Goal: Information Seeking & Learning: Learn about a topic

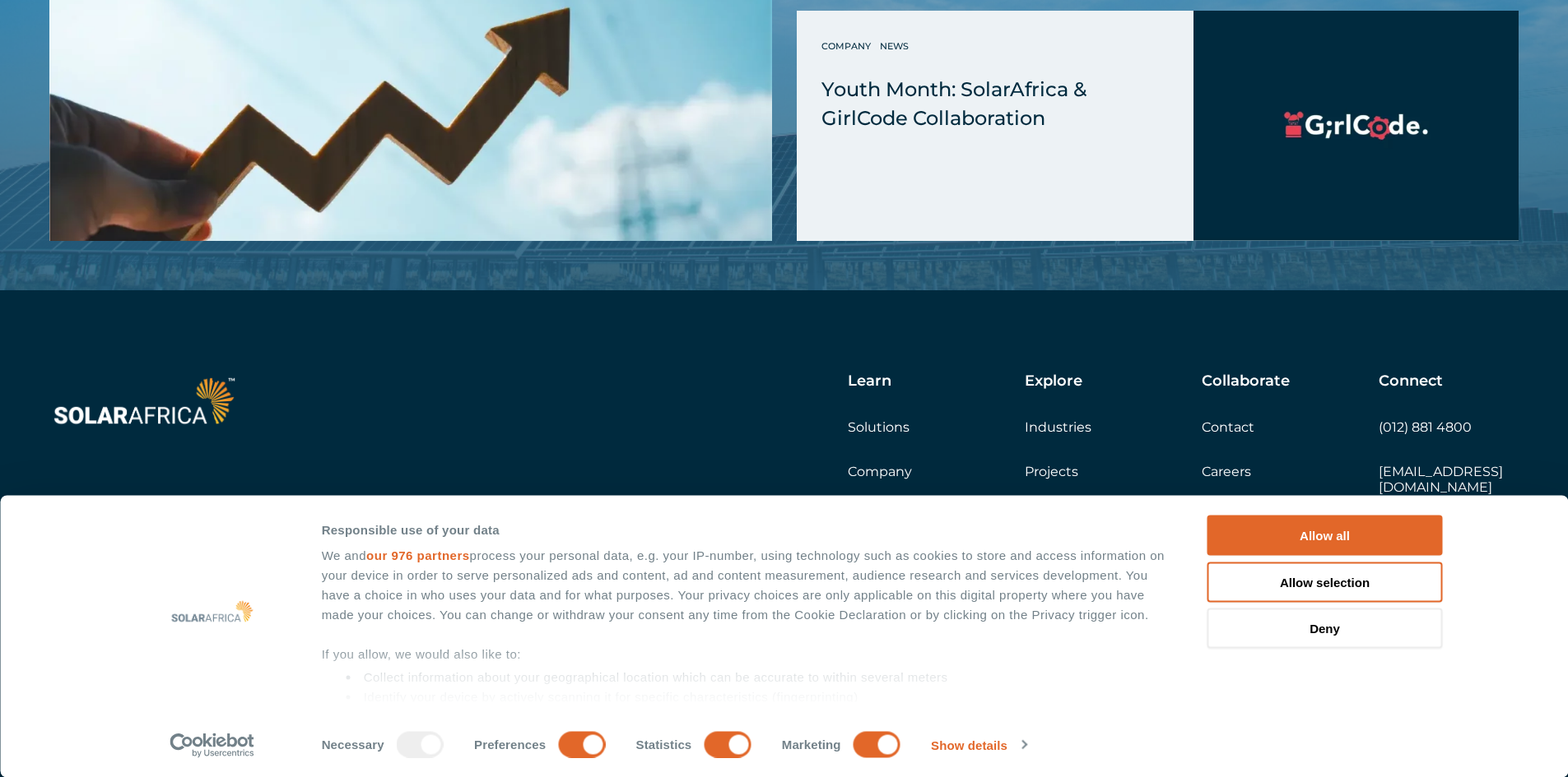
click at [926, 666] on div "We and our 976 partners process your personal data, e.g. your IP-number, using …" at bounding box center [746, 678] width 848 height 263
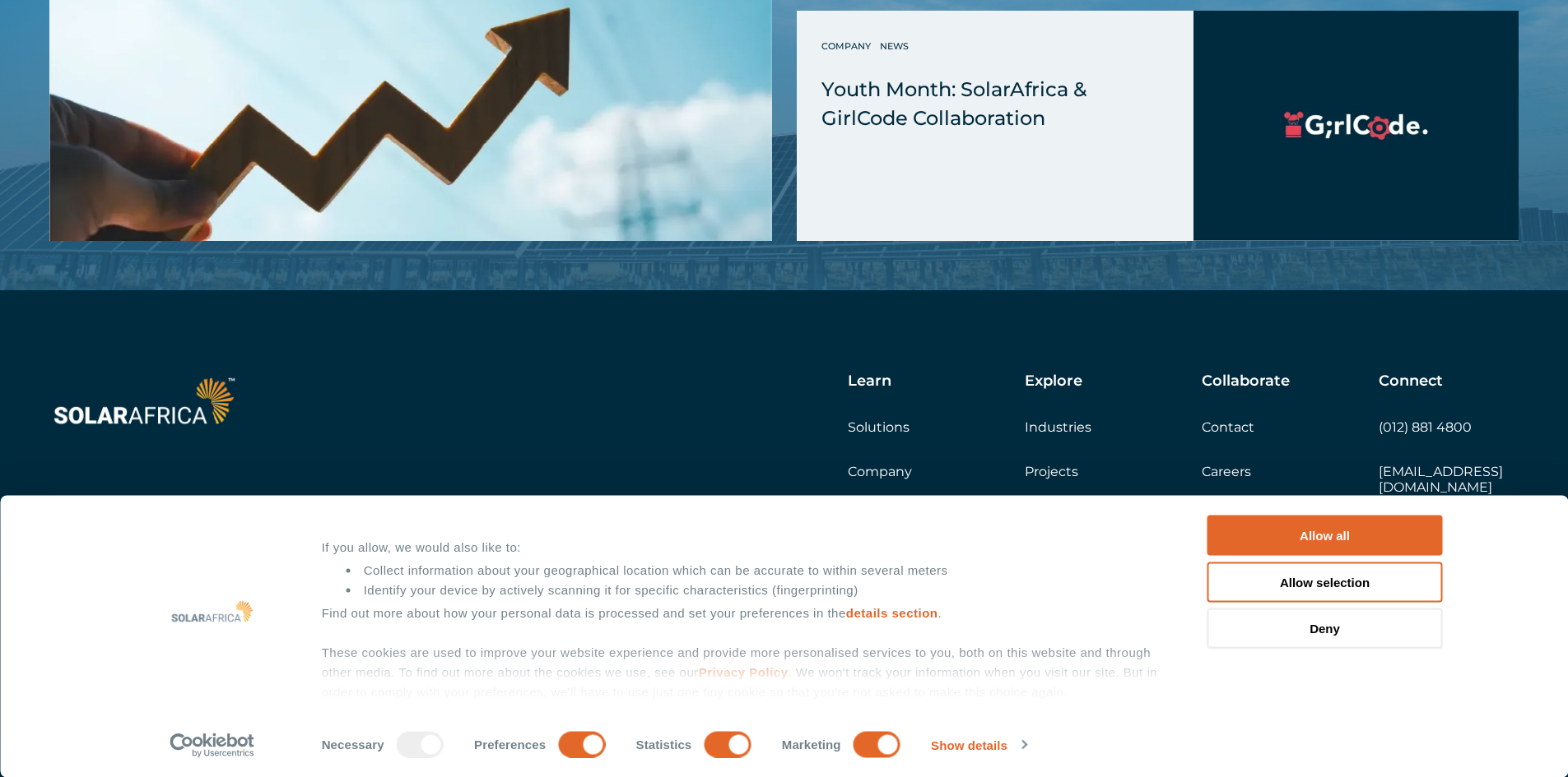
scroll to position [127, 0]
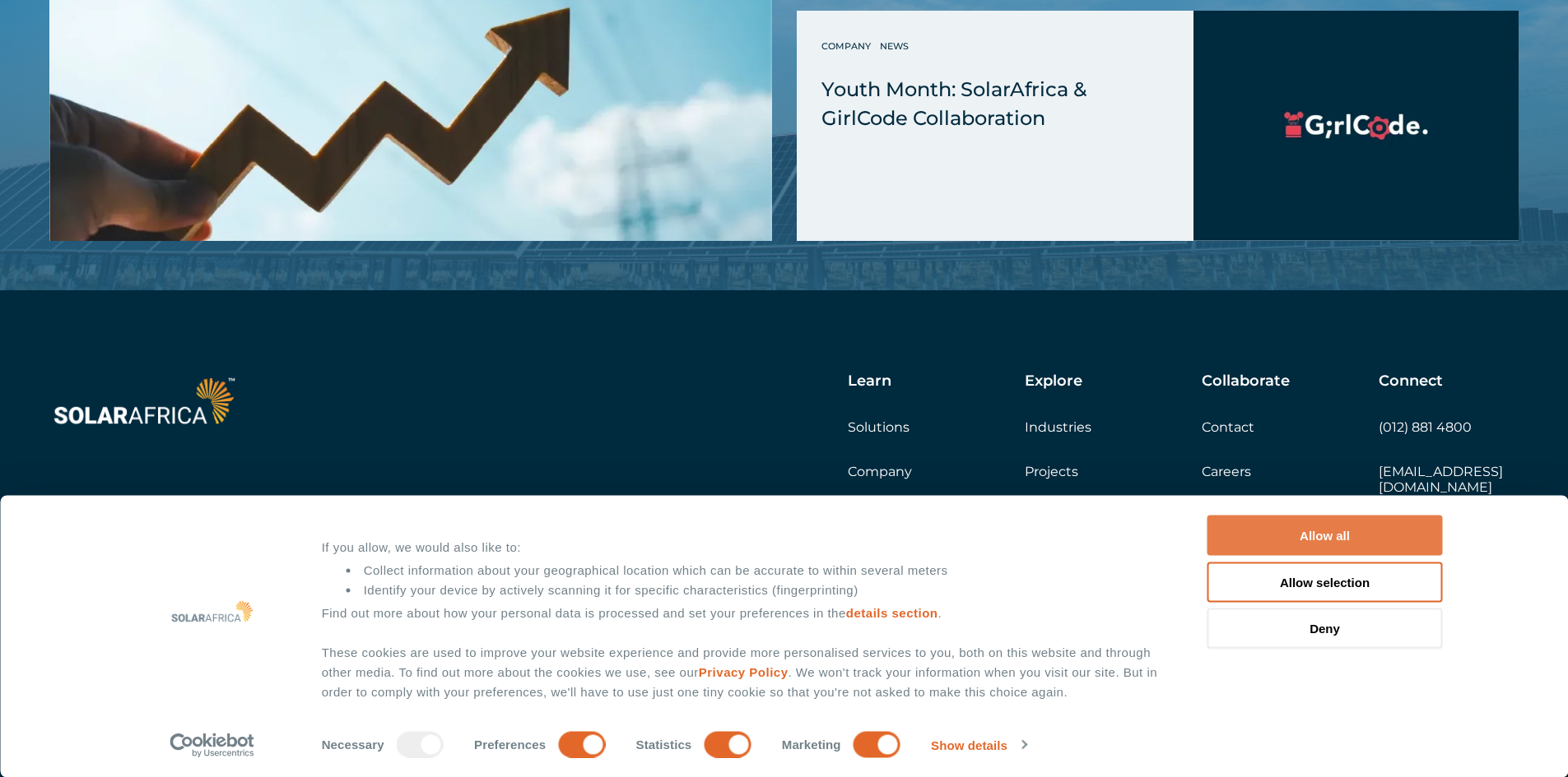
click at [1351, 529] on button "Allow all" at bounding box center [1325, 535] width 235 height 40
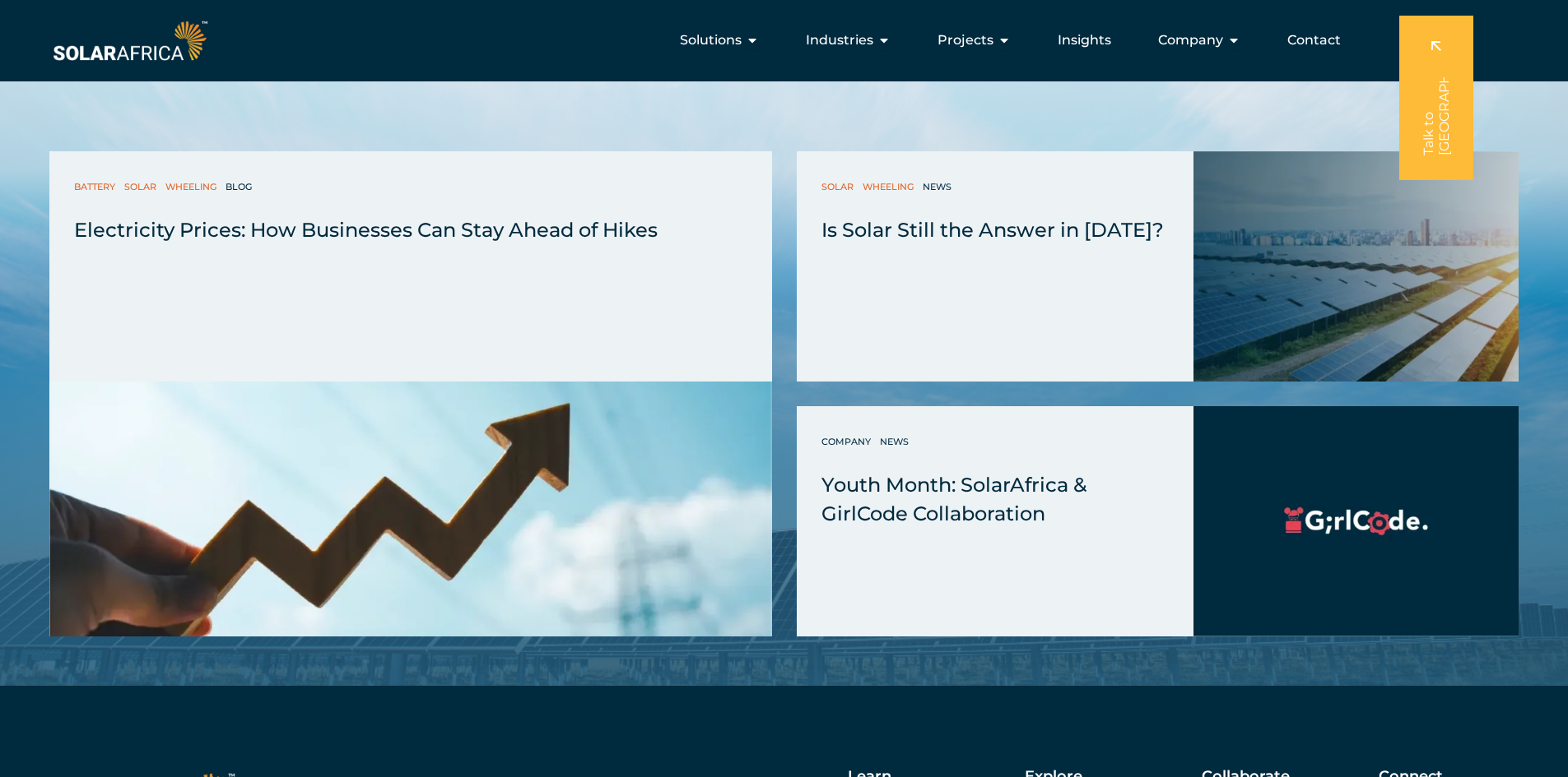
scroll to position [4429, 0]
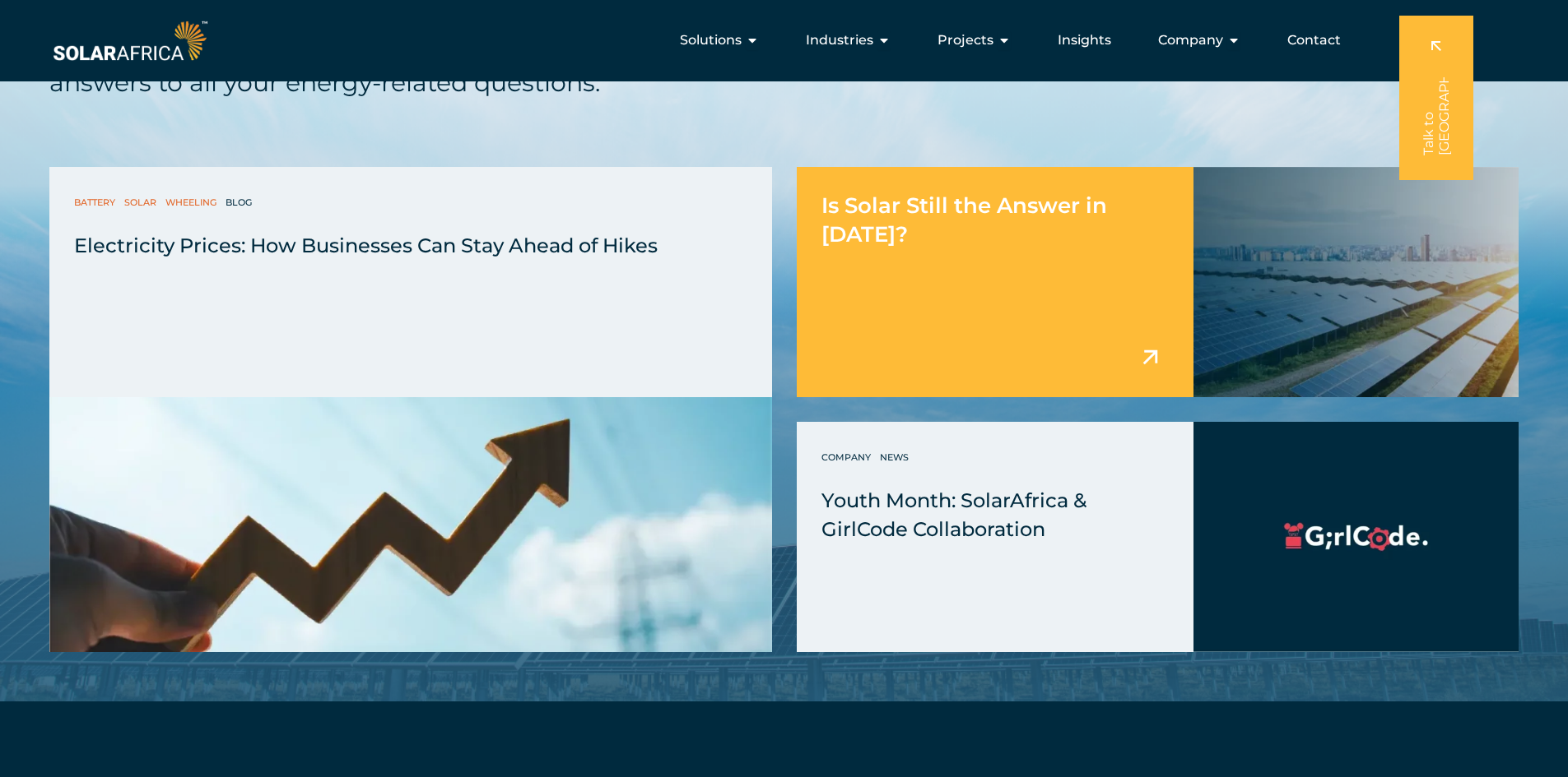
click at [1122, 247] on div "Is Solar Still the Answer in 2025?" at bounding box center [996, 208] width 398 height 82
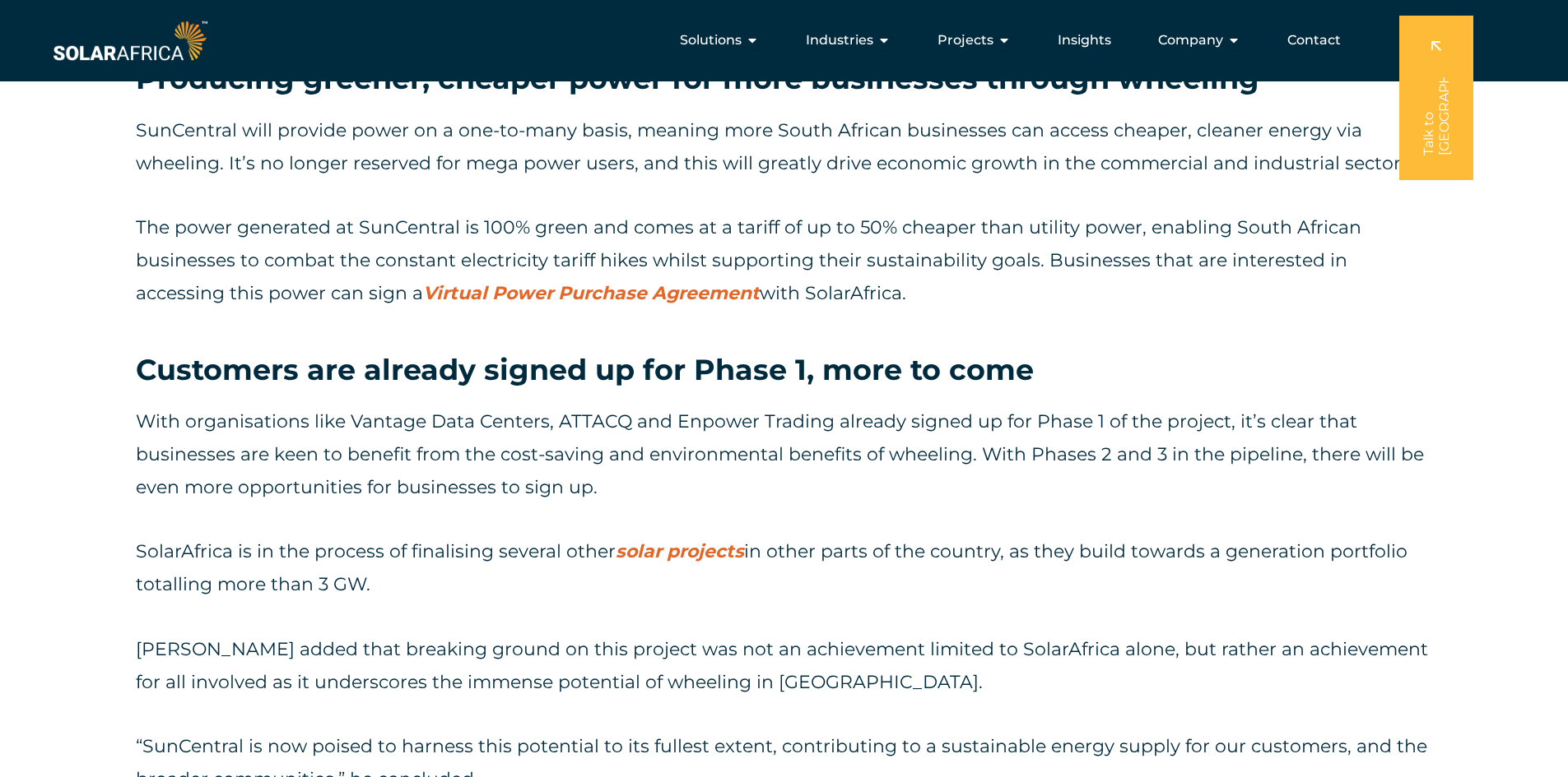
scroll to position [3360, 0]
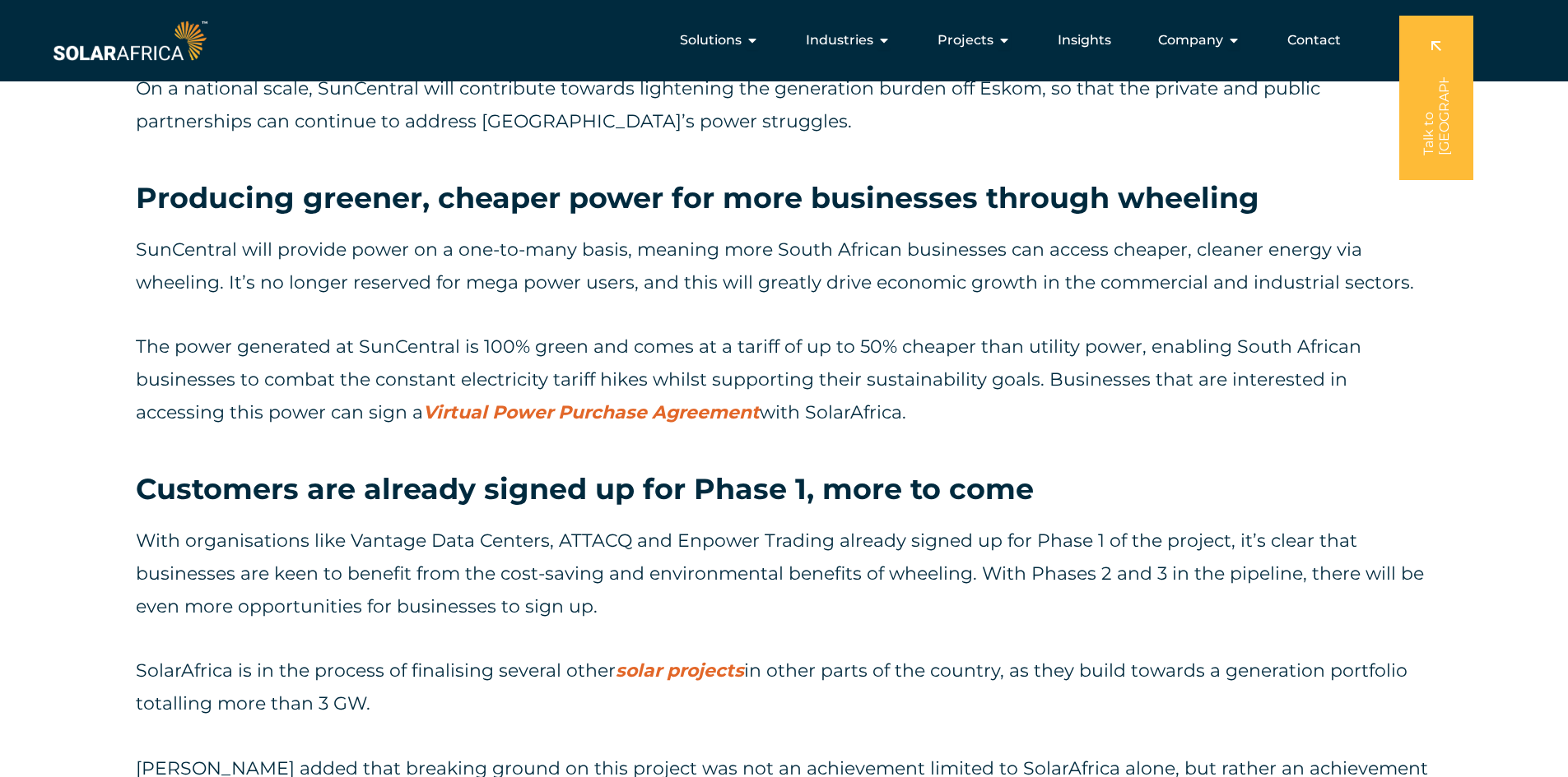
click at [643, 666] on link "solar projects" at bounding box center [680, 671] width 129 height 22
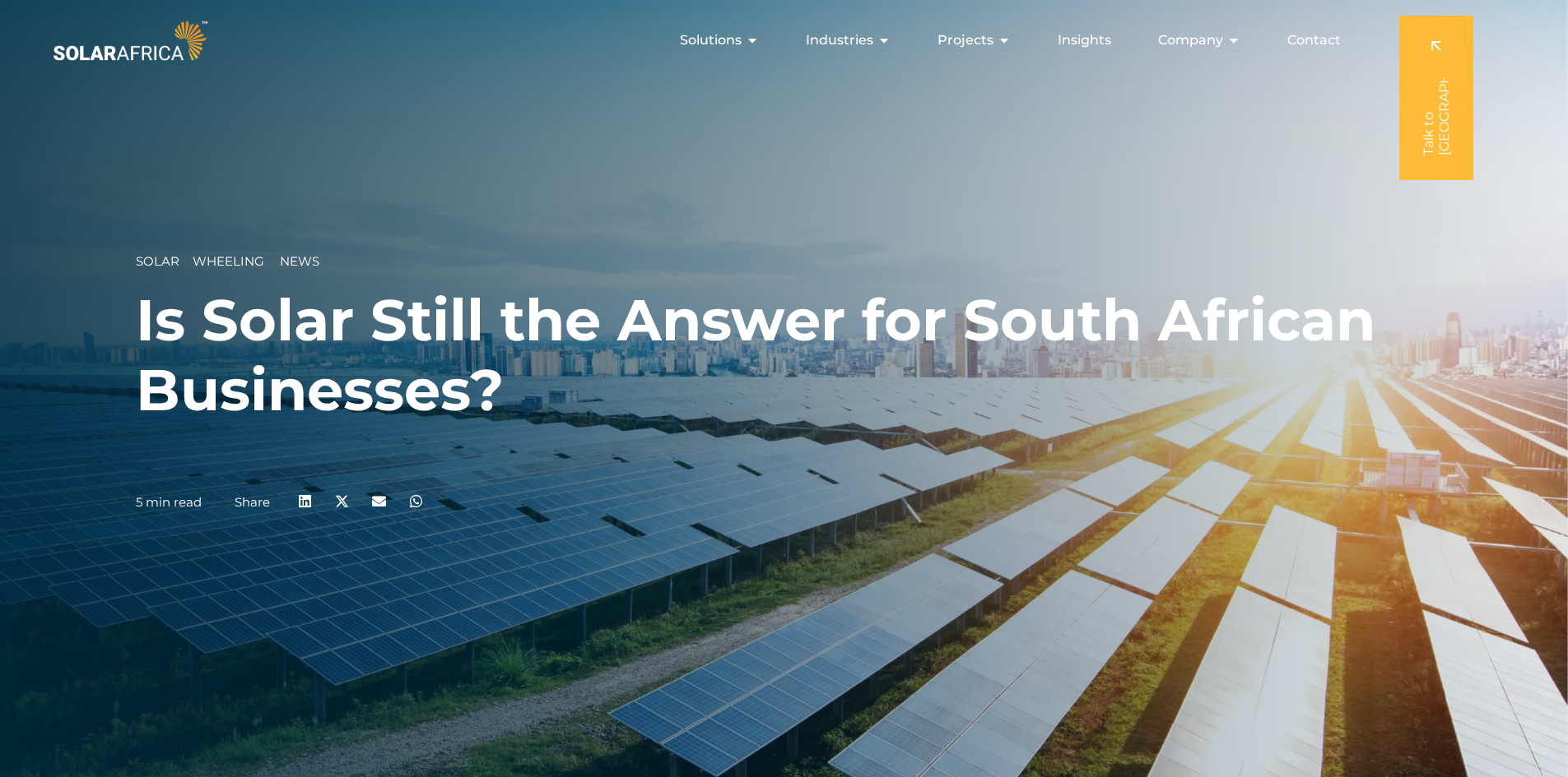
click at [1108, 245] on div "Solar __ Wheeling News Is Solar Still the Answer for South African Businesses? …" at bounding box center [784, 388] width 1568 height 777
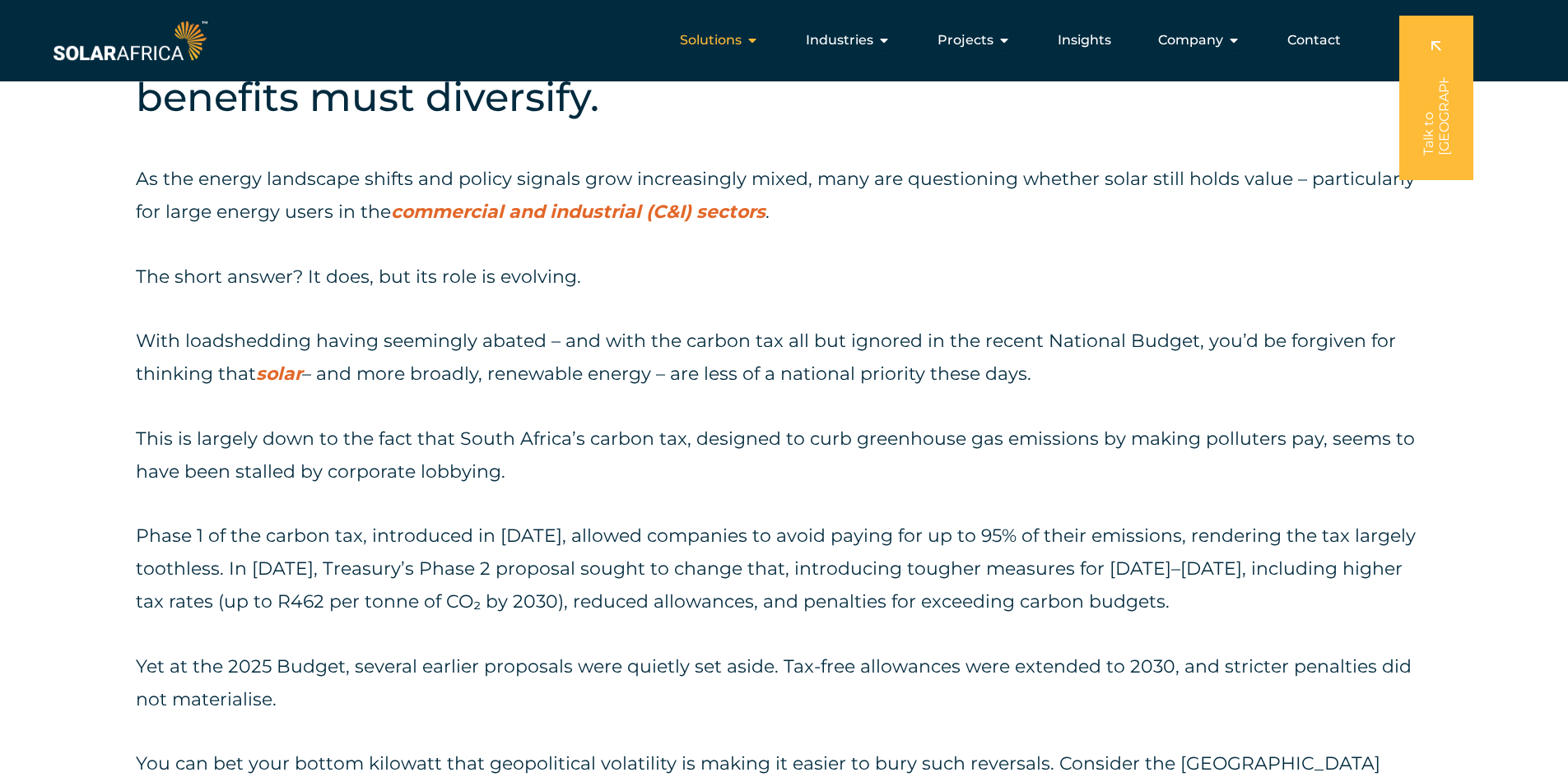
scroll to position [905, 0]
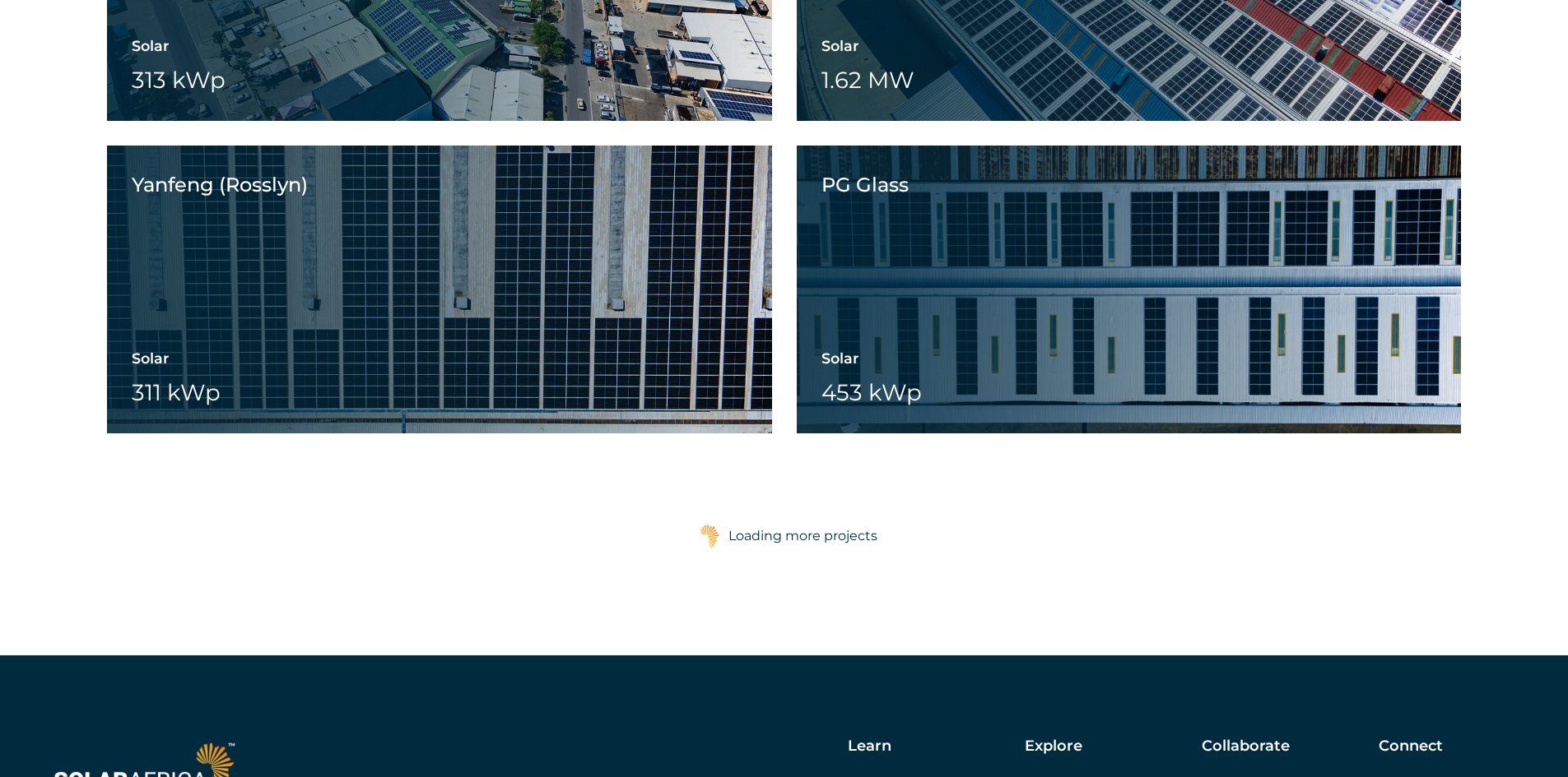
scroll to position [5029, 0]
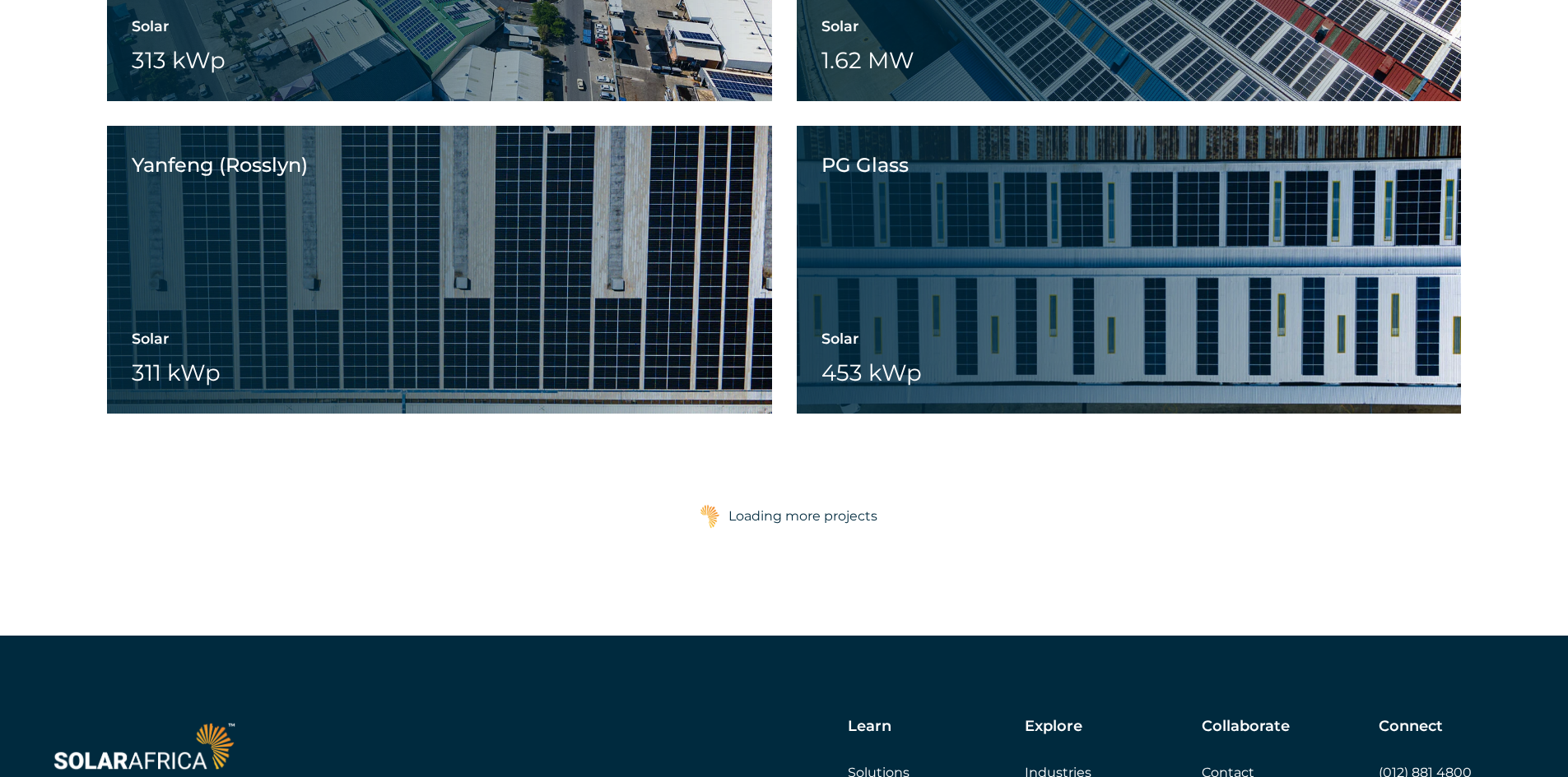
click at [800, 532] on div "Loading more projects" at bounding box center [803, 516] width 149 height 33
click at [800, 505] on div "Loading more projects" at bounding box center [803, 516] width 149 height 33
click at [798, 520] on div "Loading more projects" at bounding box center [803, 516] width 149 height 33
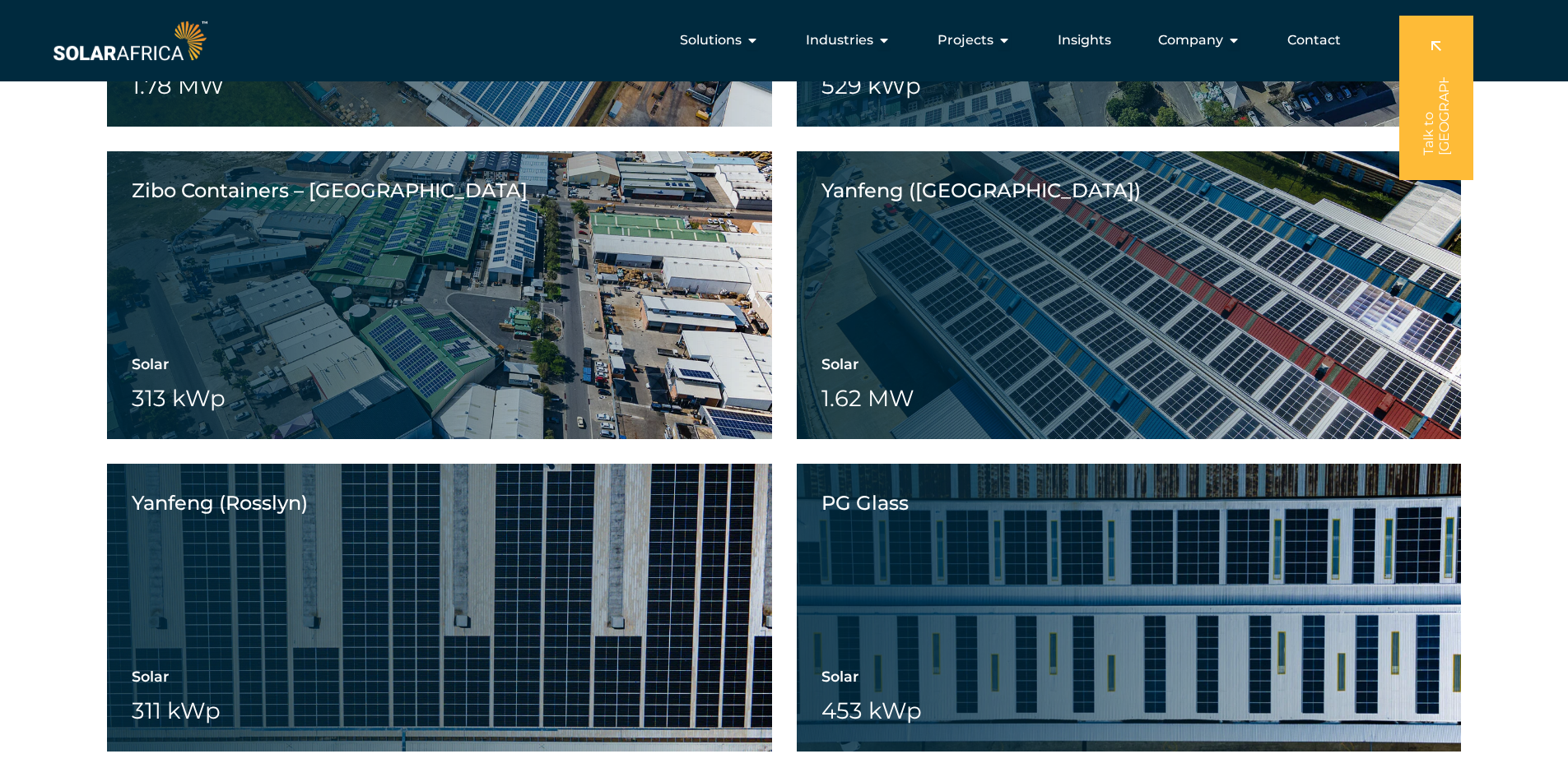
scroll to position [4619, 0]
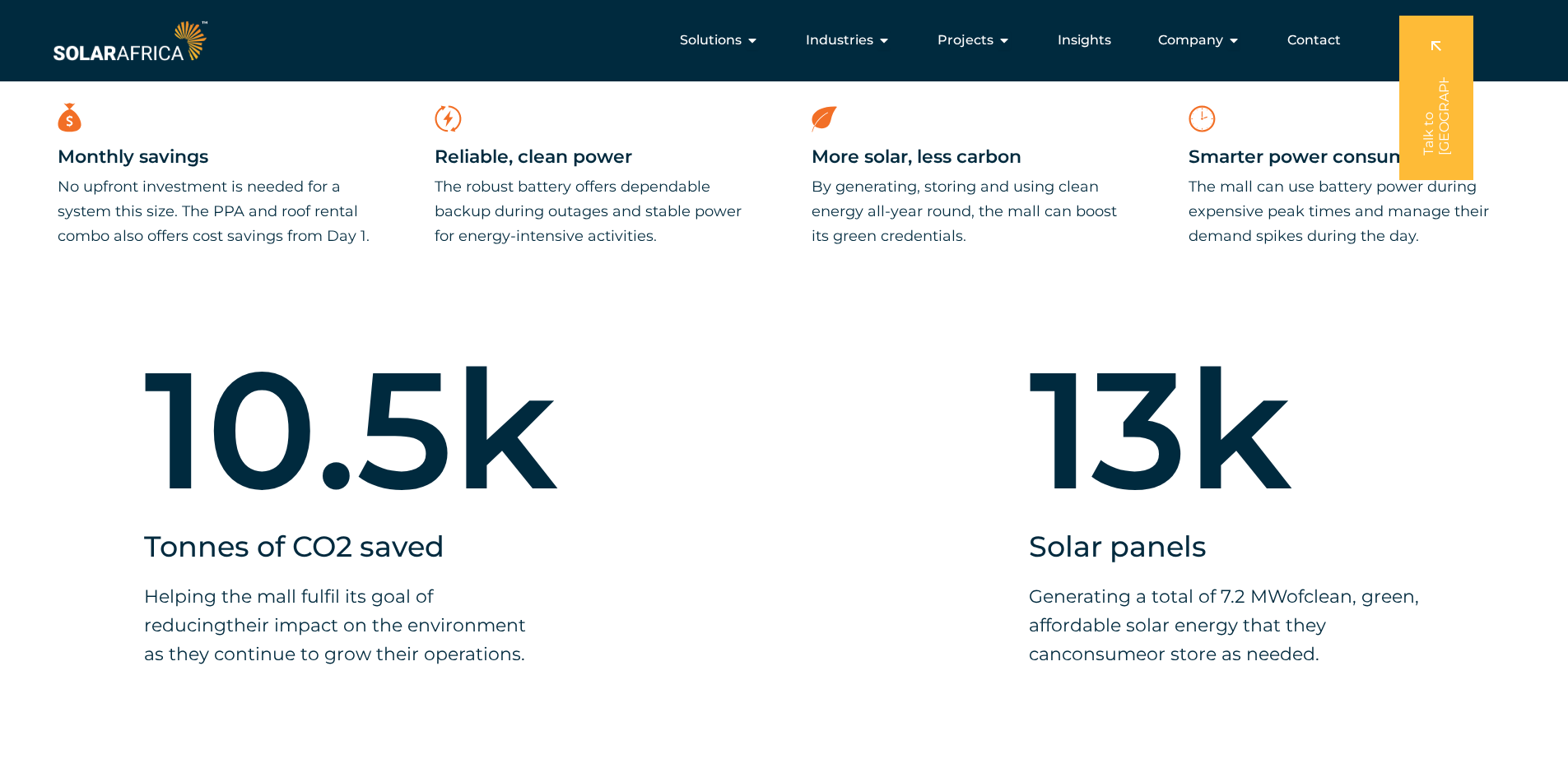
scroll to position [2714, 0]
